Goal: Complete application form: Complete application form

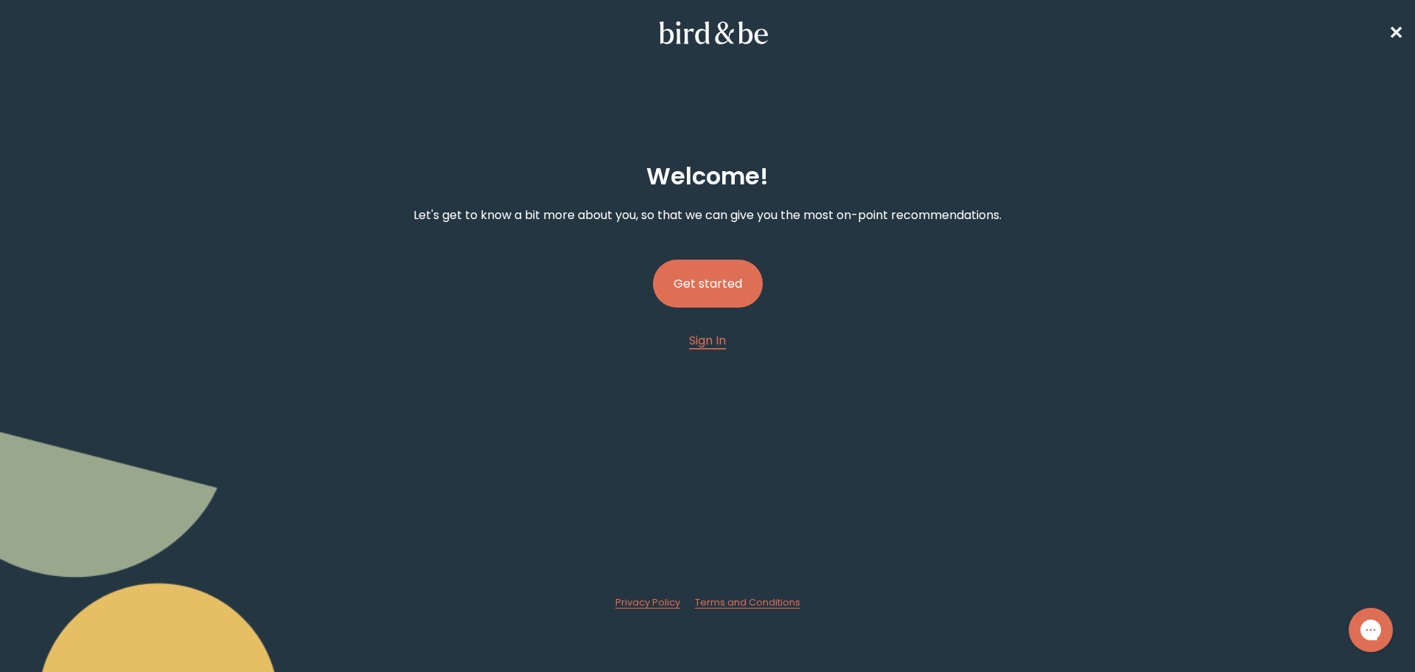
click at [716, 294] on button "Get started" at bounding box center [708, 284] width 110 height 48
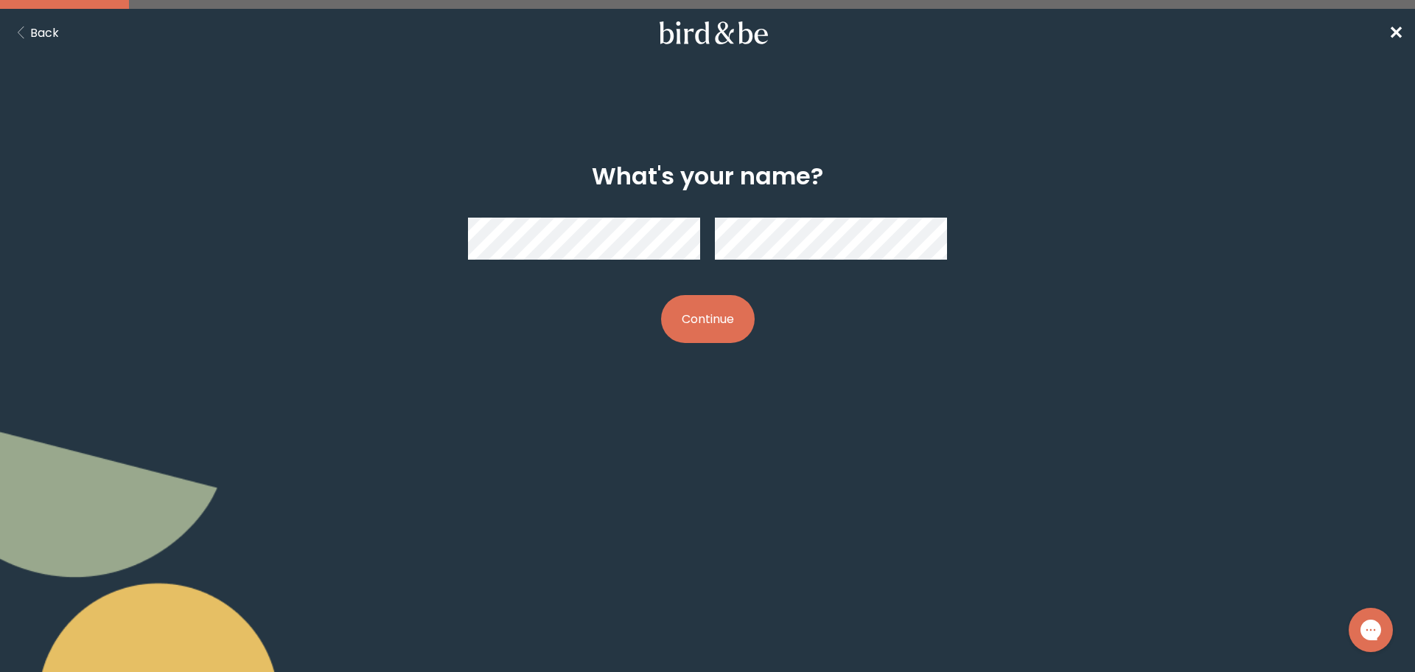
click at [37, 29] on button "Back" at bounding box center [35, 33] width 47 height 18
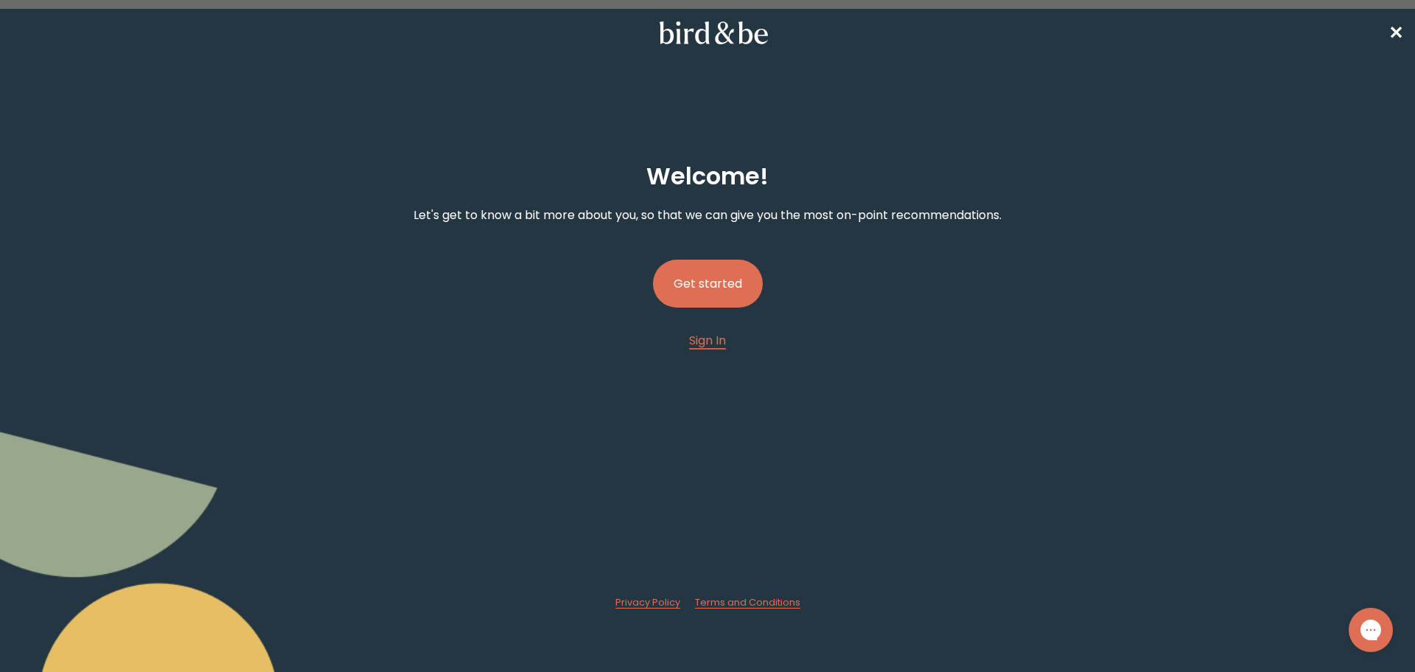
click at [701, 279] on button "Get started" at bounding box center [708, 284] width 110 height 48
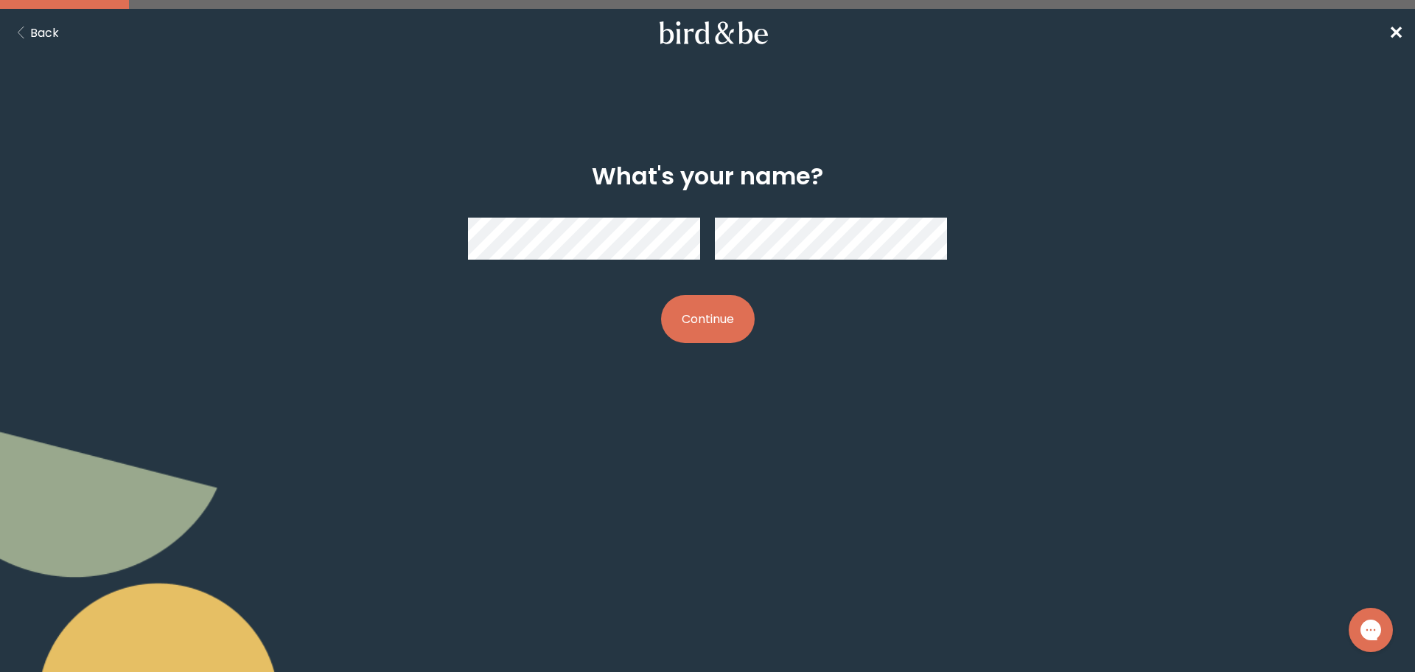
click at [714, 319] on button "Continue" at bounding box center [708, 319] width 94 height 48
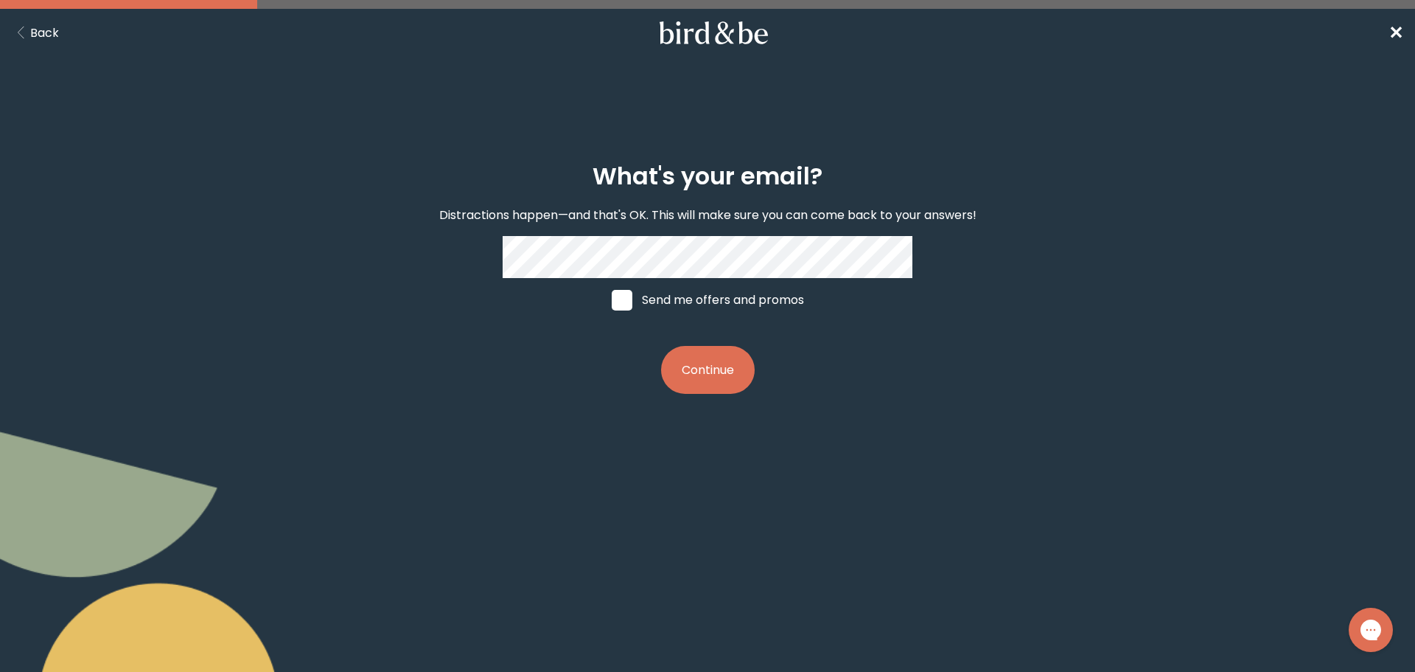
click at [702, 378] on button "Continue" at bounding box center [708, 370] width 94 height 48
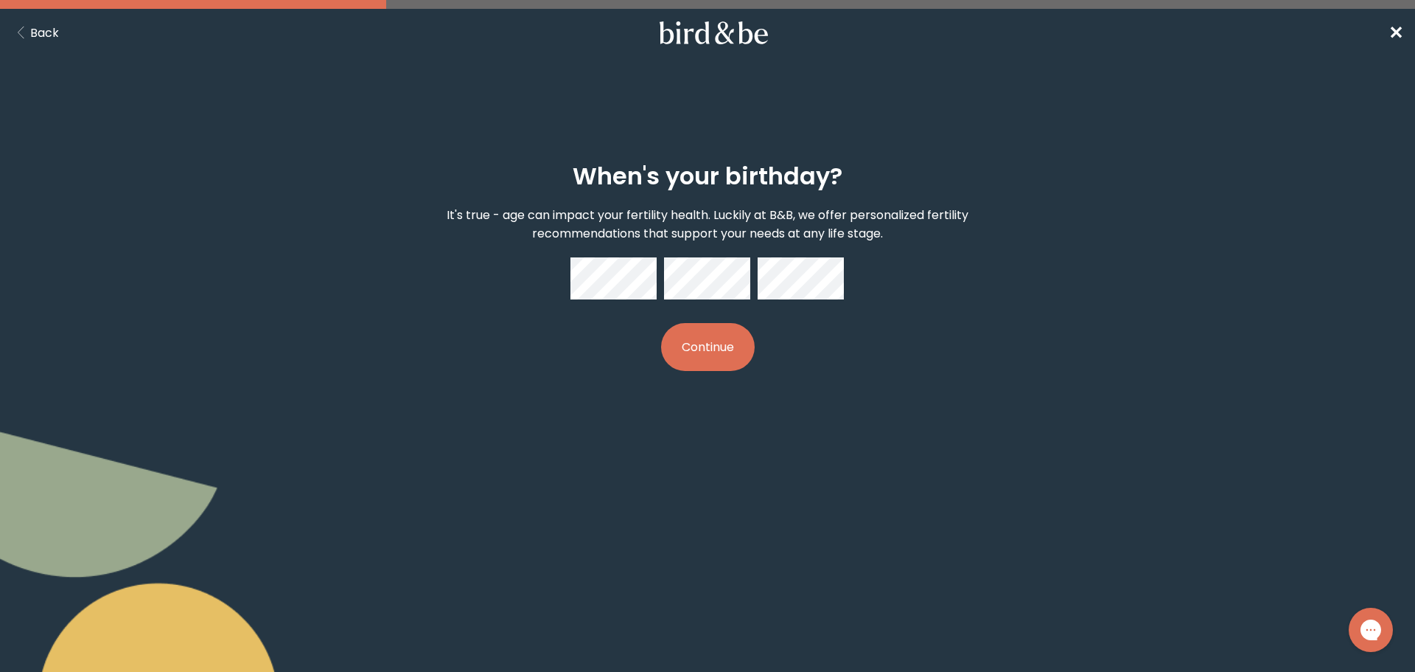
click at [711, 346] on button "Continue" at bounding box center [708, 347] width 94 height 48
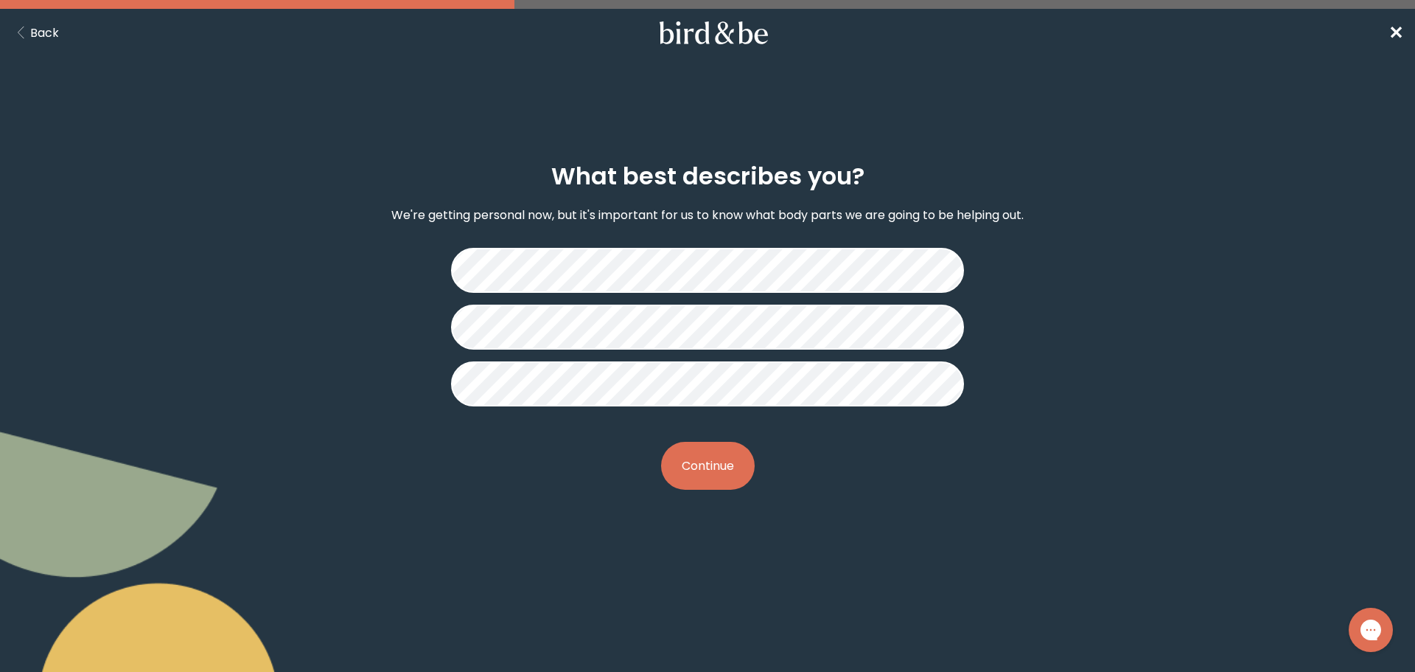
click at [700, 475] on button "Continue" at bounding box center [708, 466] width 94 height 48
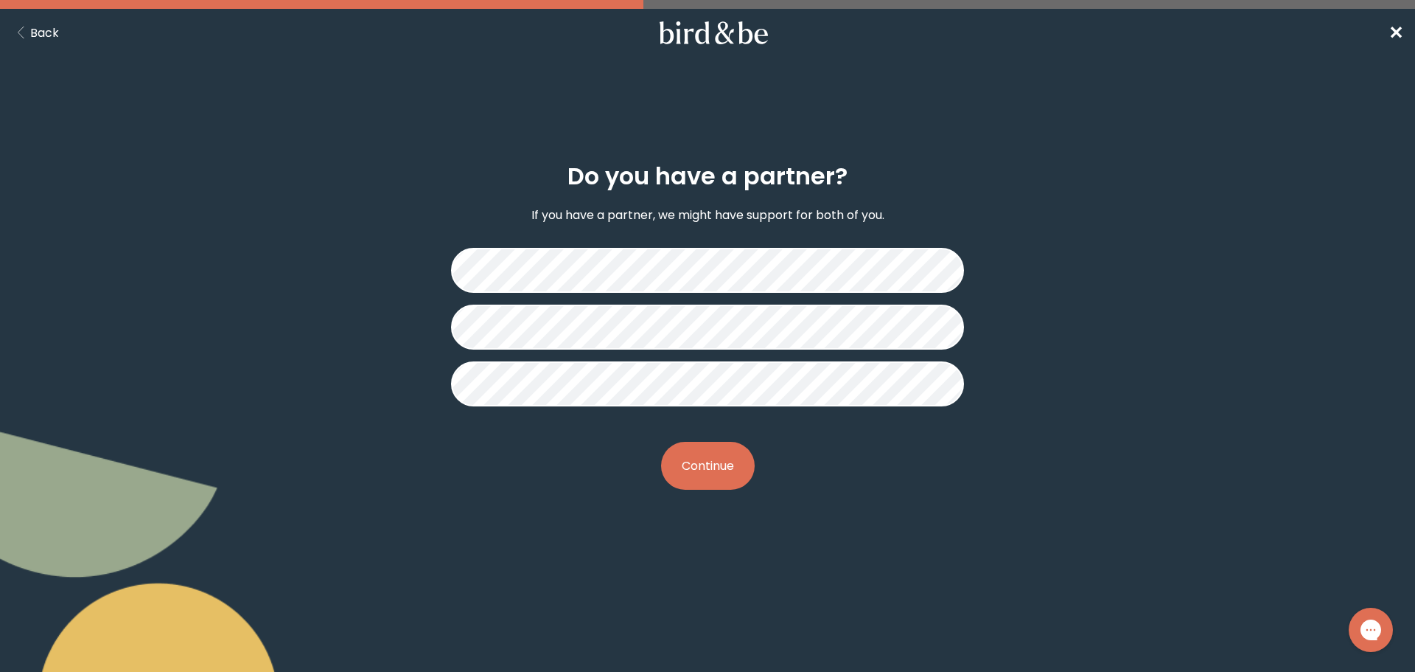
click at [712, 464] on button "Continue" at bounding box center [708, 466] width 94 height 48
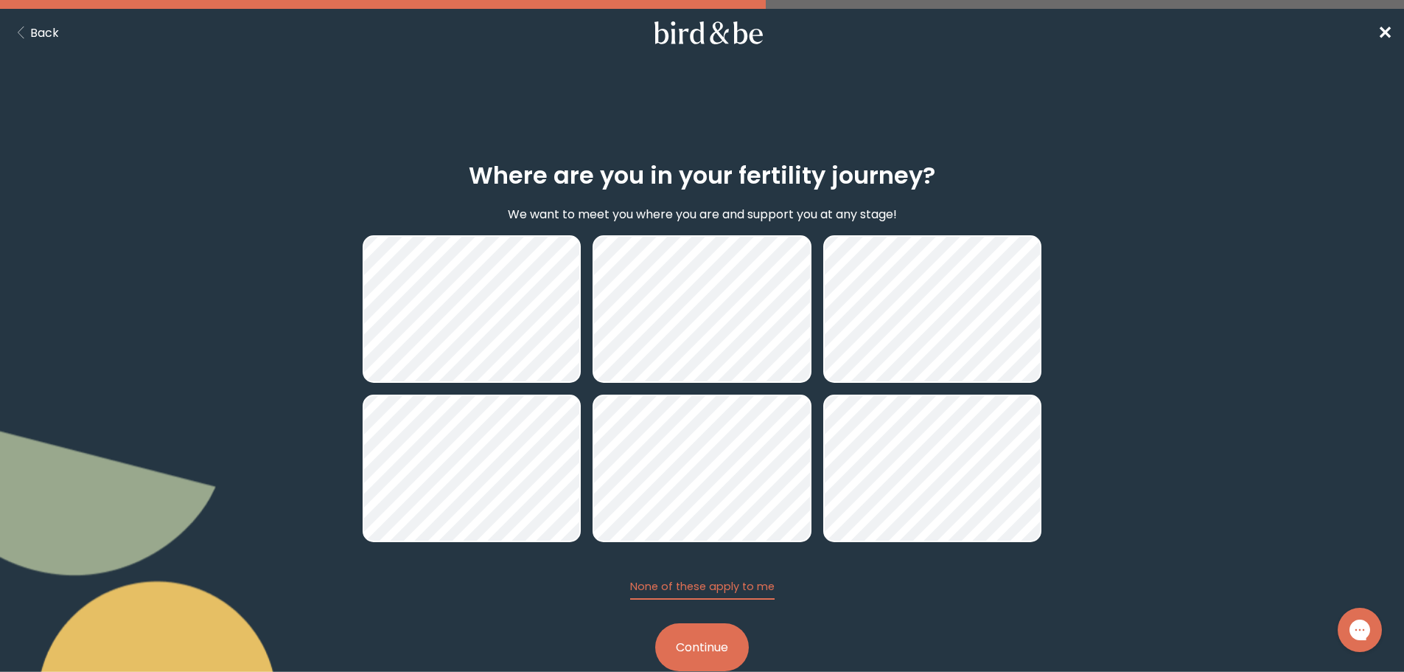
scroll to position [35, 0]
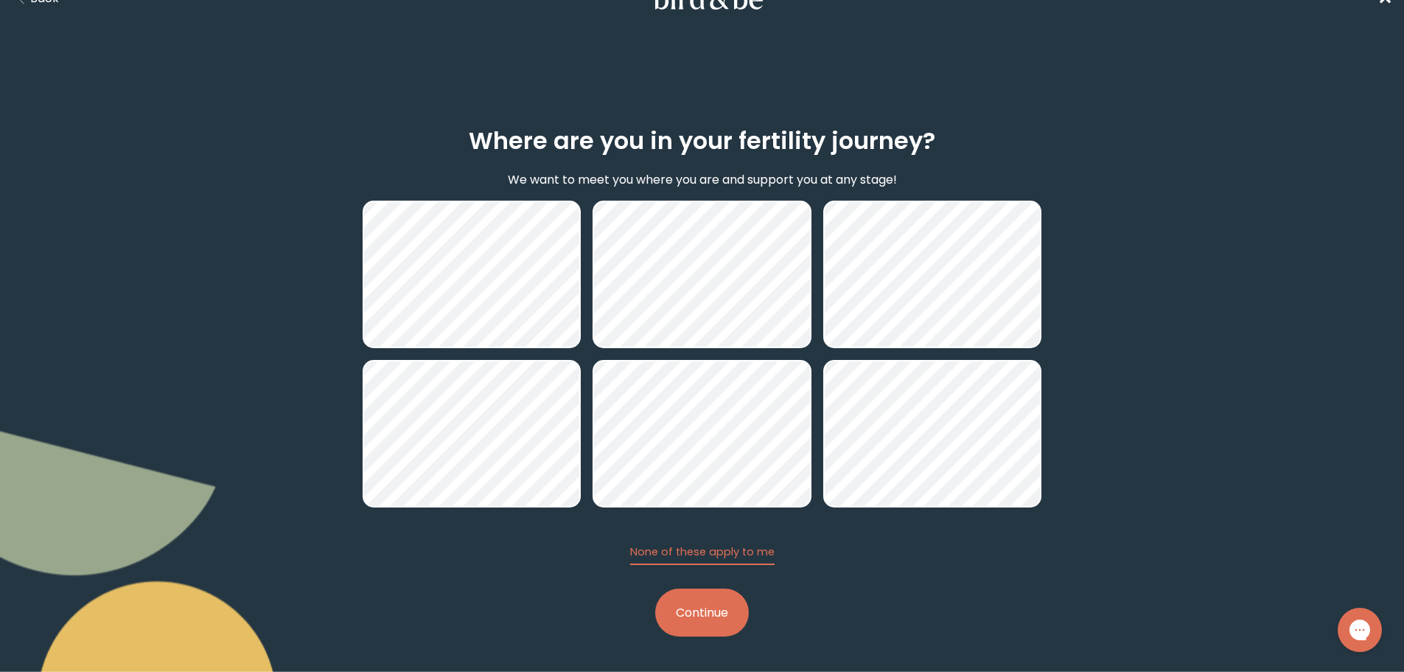
click at [703, 618] on button "Continue" at bounding box center [702, 612] width 94 height 48
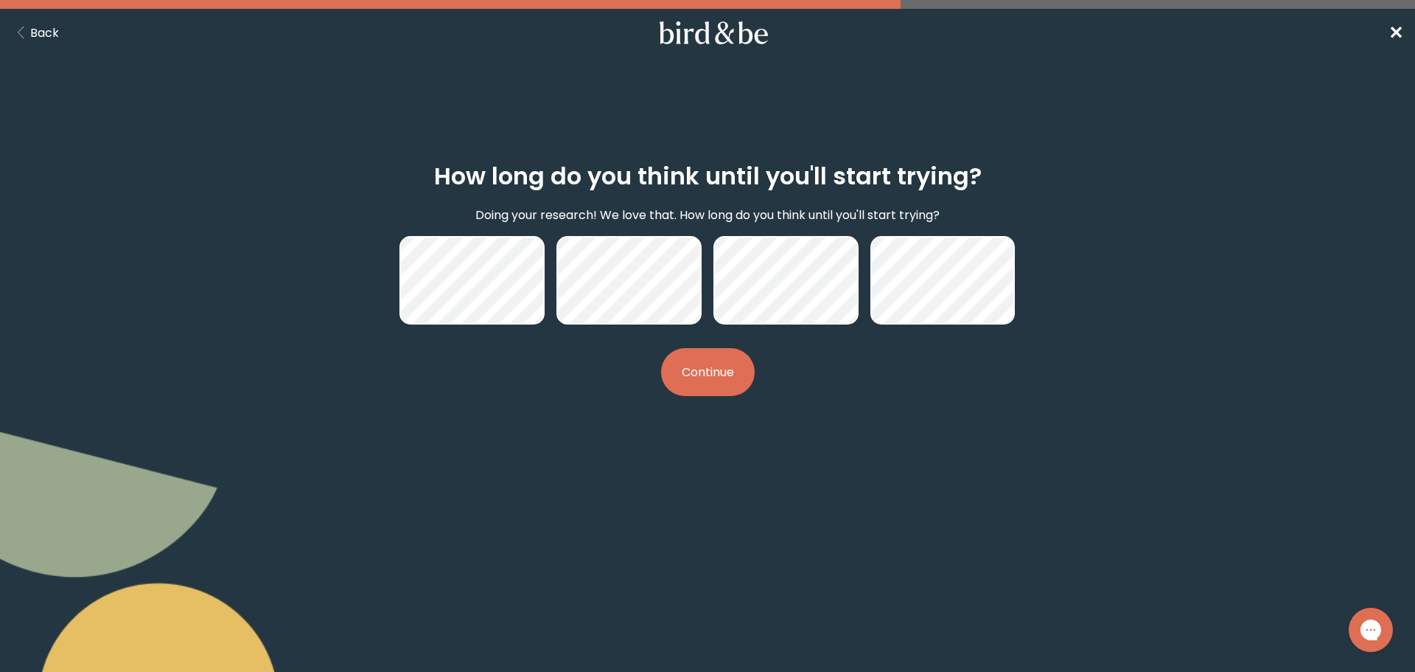
click at [704, 370] on button "Continue" at bounding box center [708, 372] width 94 height 48
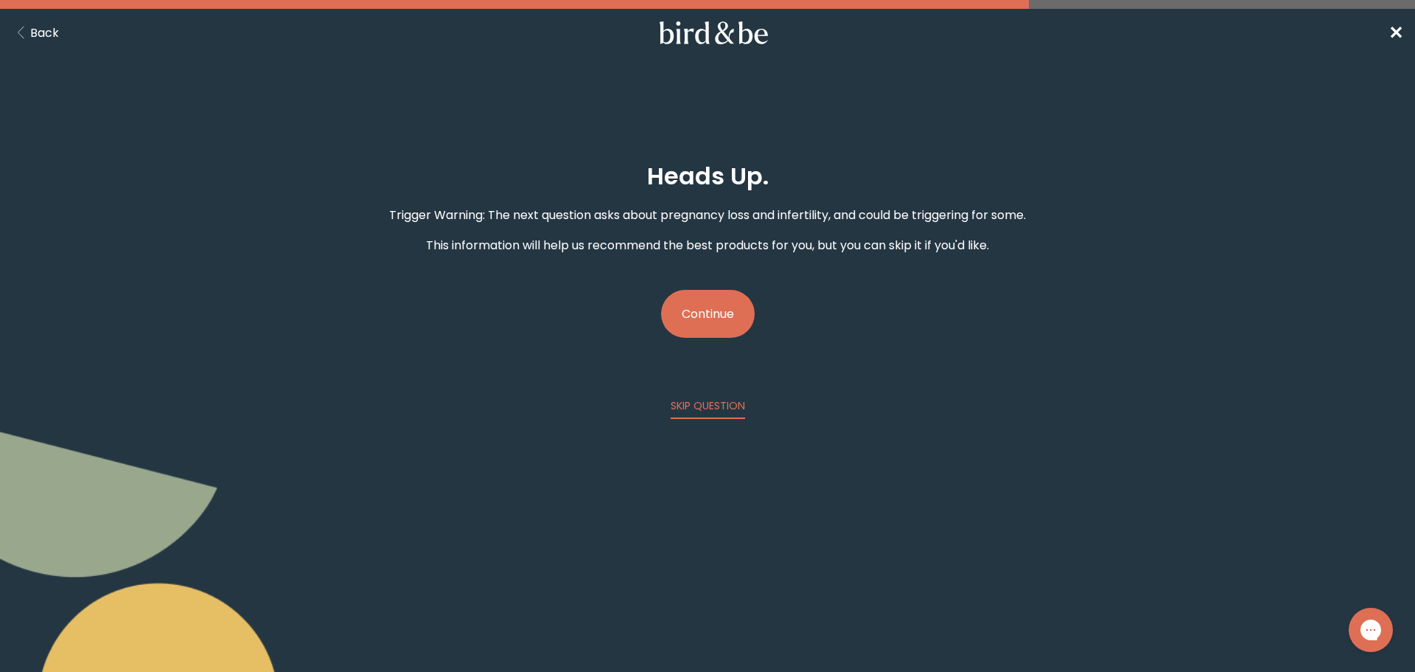
click at [742, 299] on button "Continue" at bounding box center [708, 314] width 94 height 48
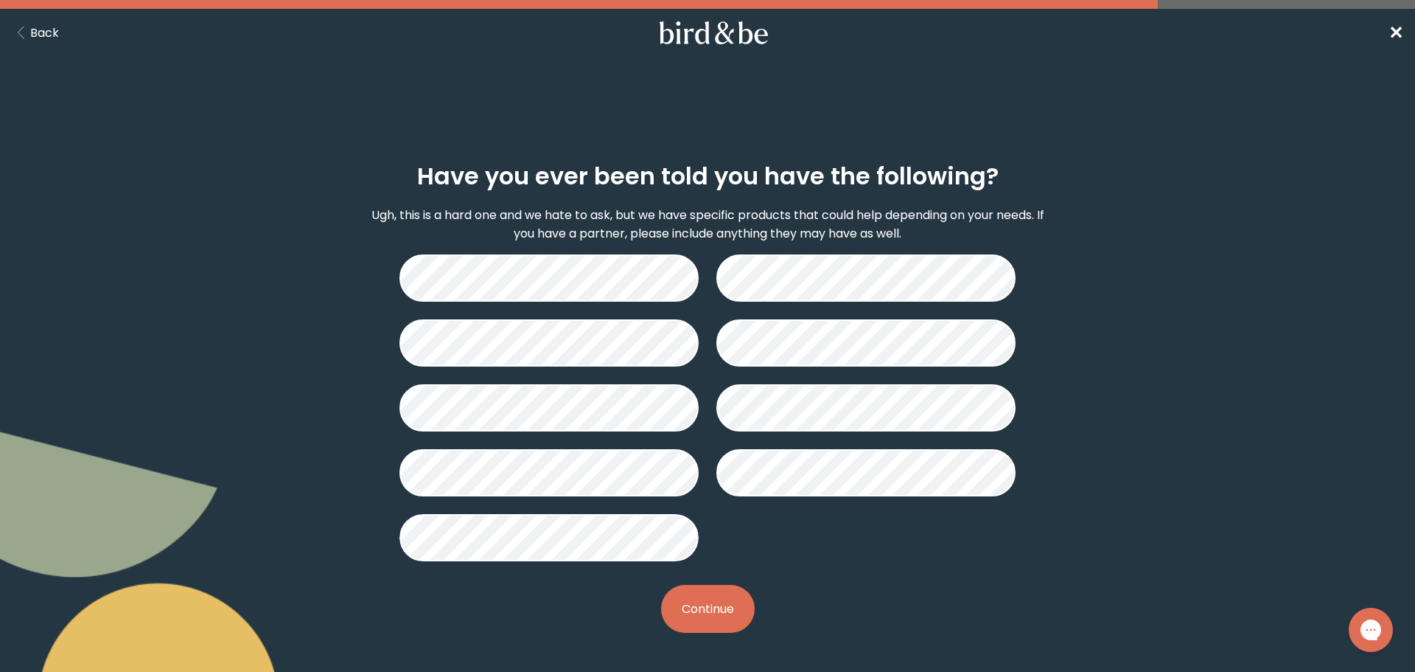
click at [708, 607] on button "Continue" at bounding box center [708, 609] width 94 height 48
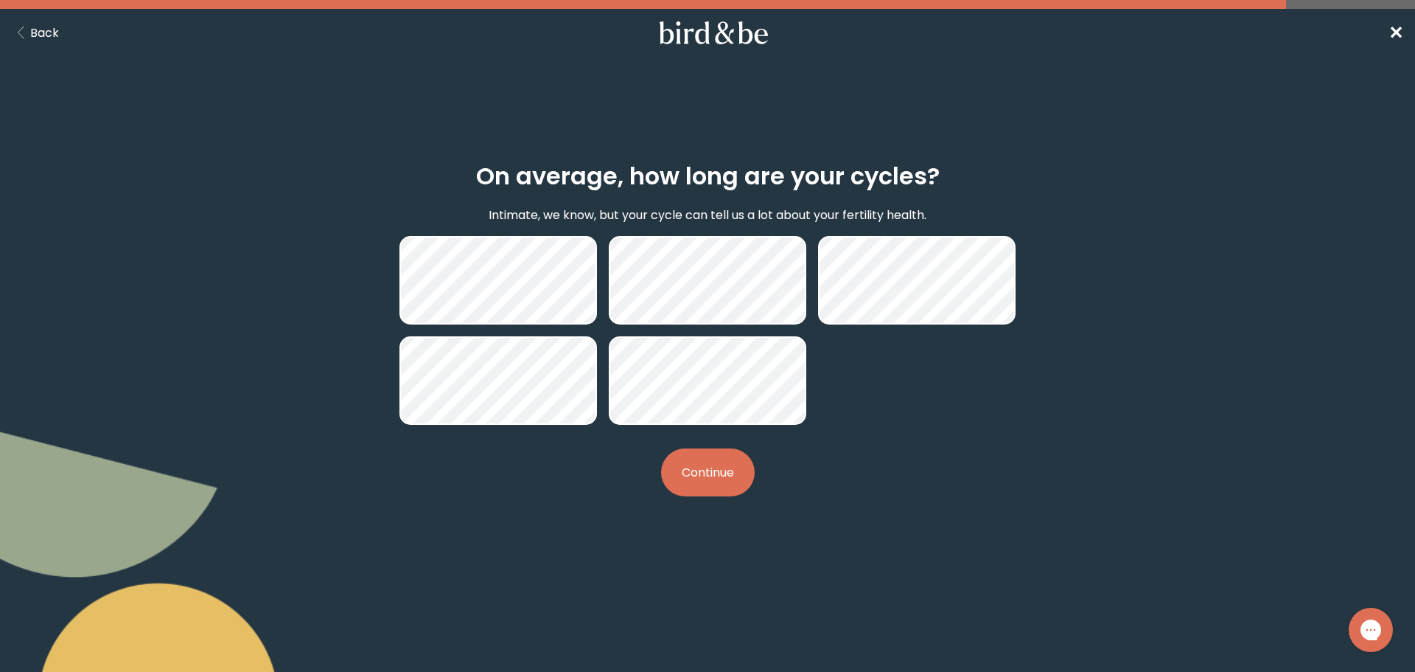
click at [697, 616] on body "plus-circle minus-circle close-circle Bird & Be Logo Bird & Be Logo arrow-left …" at bounding box center [707, 336] width 1415 height 672
click at [711, 482] on button "Continue" at bounding box center [708, 472] width 94 height 48
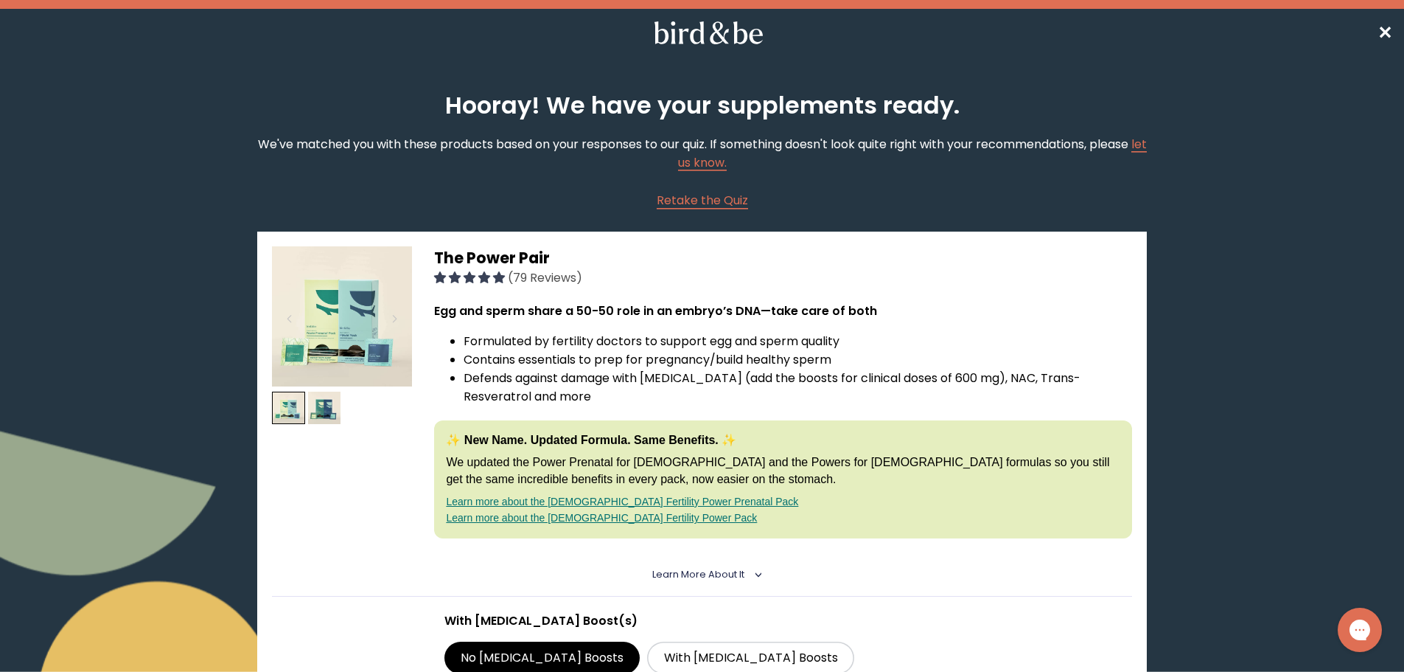
click at [366, 330] on img at bounding box center [342, 316] width 140 height 140
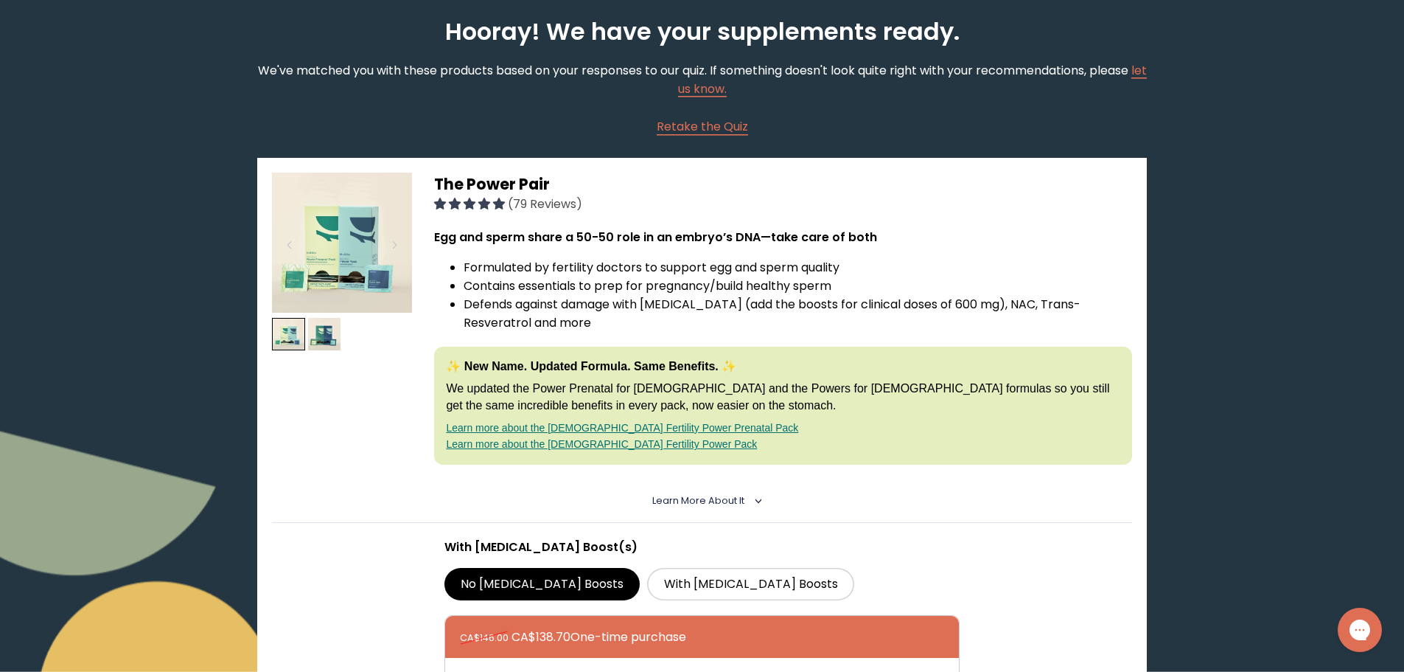
click at [714, 501] on span "Learn More About it" at bounding box center [698, 500] width 92 height 13
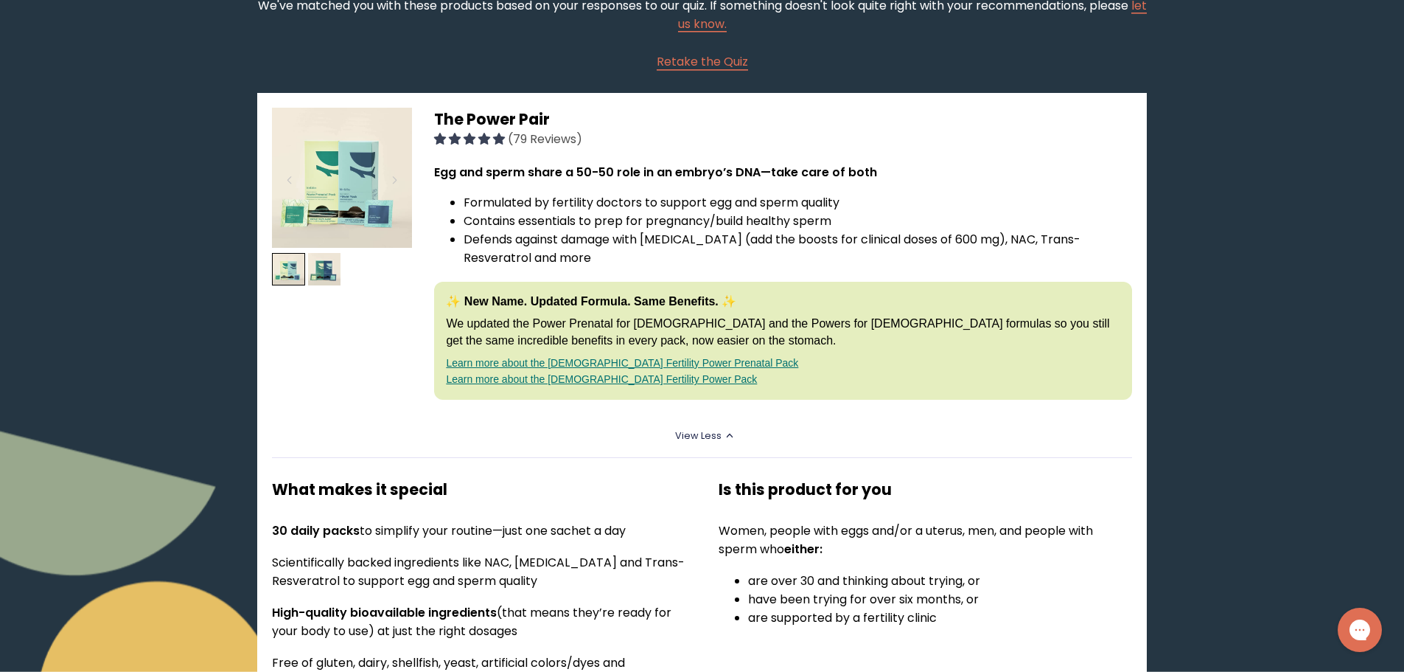
scroll to position [0, 0]
